Goal: Task Accomplishment & Management: Manage account settings

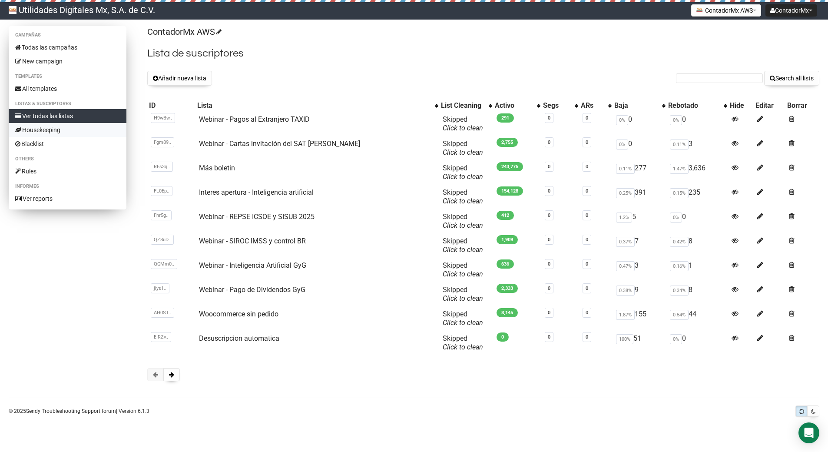
click at [53, 130] on link "Housekeeping" at bounding box center [68, 130] width 118 height 14
click at [169, 82] on button "Añadir nueva lista" at bounding box center [179, 78] width 65 height 15
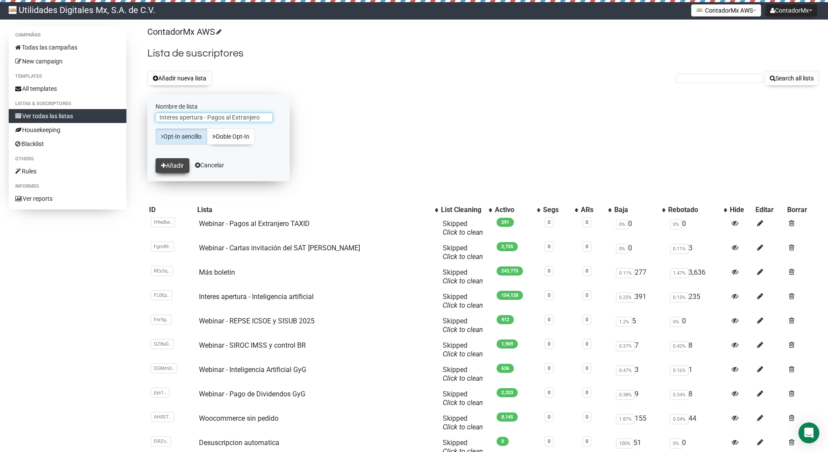
type input "Interes apertura - Pagos al Extranjero"
click at [176, 162] on button "Añadir" at bounding box center [173, 165] width 34 height 15
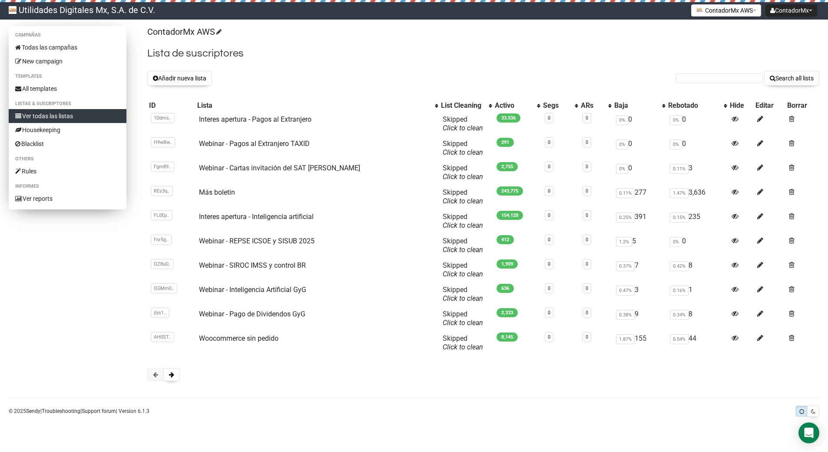
click at [97, 113] on link "Ver todas las listas" at bounding box center [68, 116] width 118 height 14
click at [56, 116] on link "Ver todas las listas" at bounding box center [68, 116] width 118 height 14
click at [60, 117] on link "Ver todas las listas" at bounding box center [68, 116] width 118 height 14
click at [247, 123] on link "Interes apertura - Pagos al Extranjero" at bounding box center [255, 119] width 113 height 8
click at [74, 115] on link "Ver todas las listas" at bounding box center [68, 116] width 118 height 14
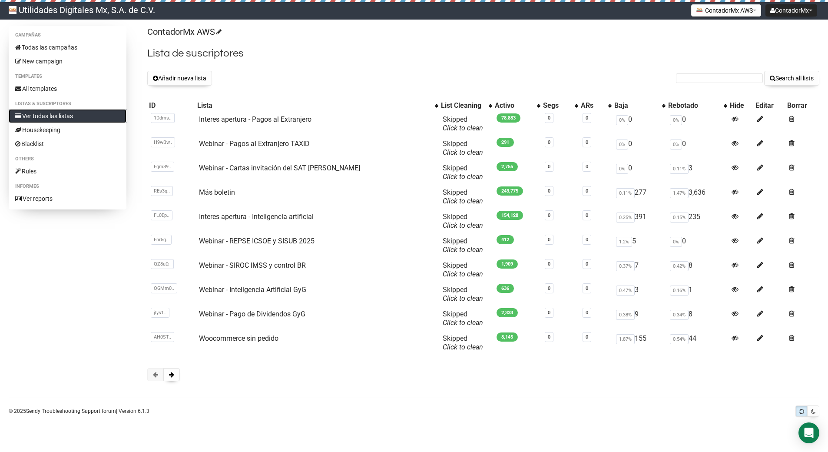
click at [74, 115] on link "Ver todas las listas" at bounding box center [68, 116] width 118 height 14
click at [44, 117] on link "Ver todas las listas" at bounding box center [68, 116] width 118 height 14
click at [62, 46] on link "Todas las campañas" at bounding box center [68, 47] width 118 height 14
